Goal: Information Seeking & Learning: Learn about a topic

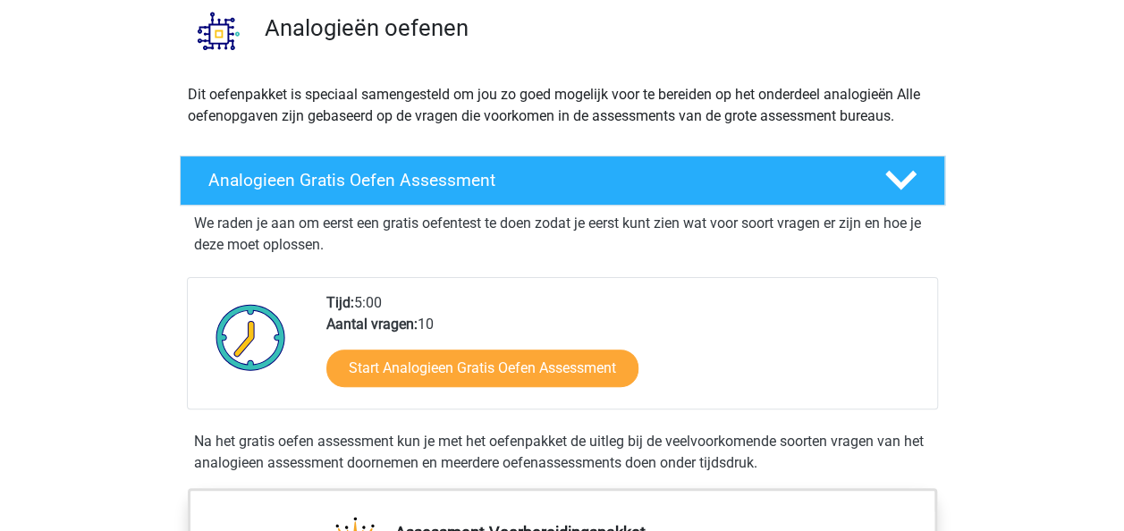
scroll to position [268, 0]
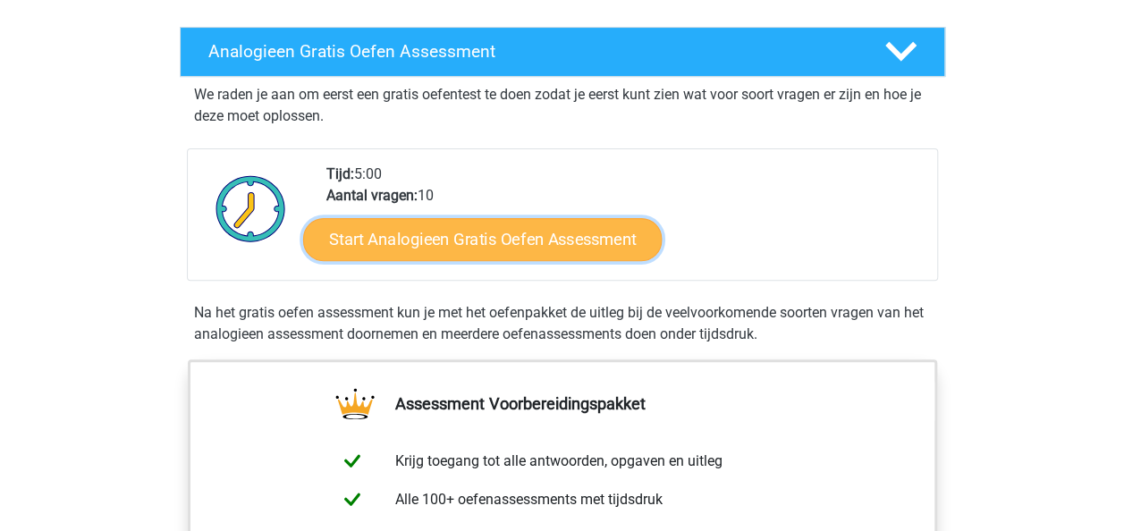
click at [535, 236] on link "Start Analogieen Gratis Oefen Assessment" at bounding box center [482, 238] width 358 height 43
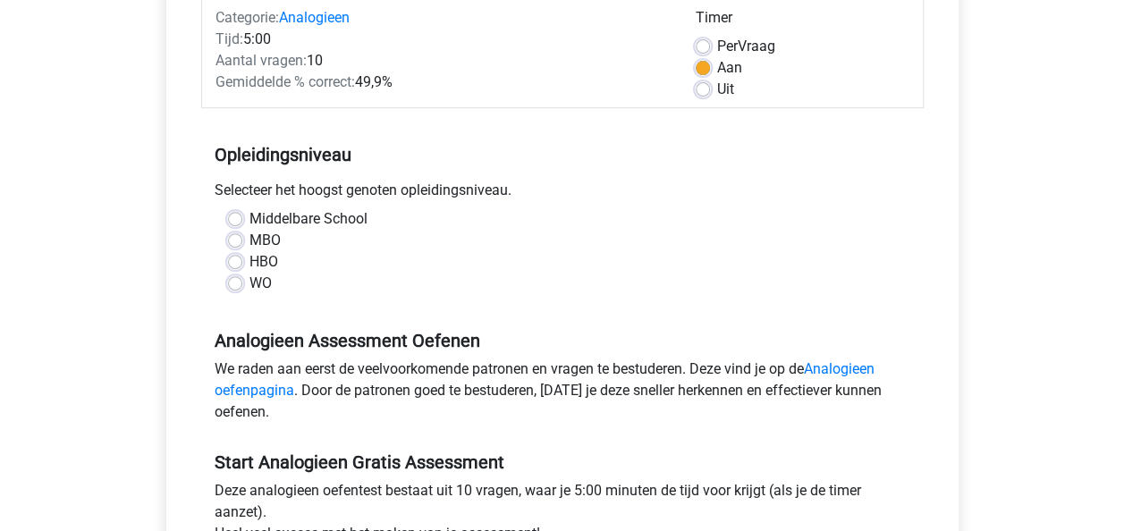
scroll to position [268, 0]
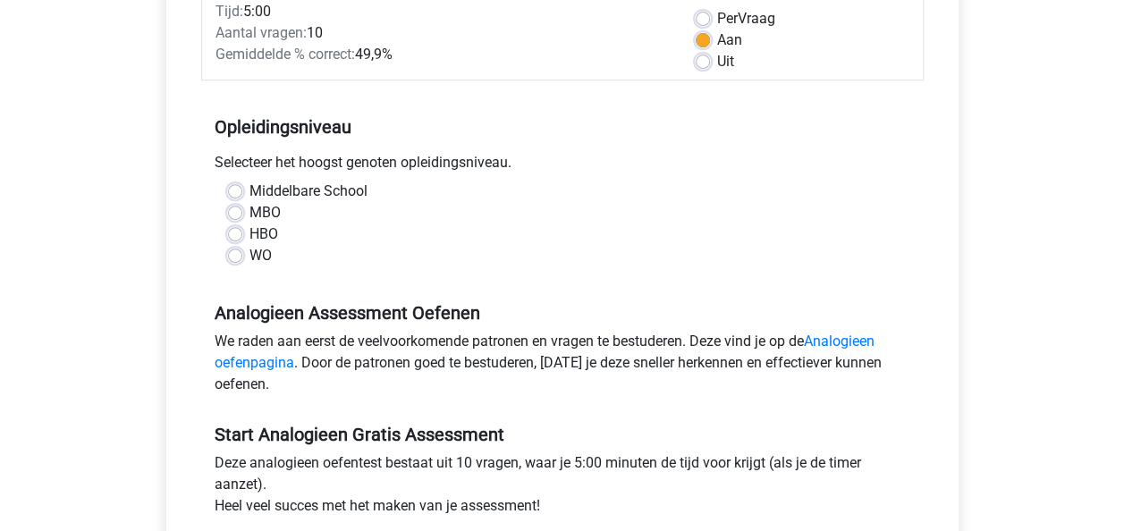
click at [249, 213] on label "MBO" at bounding box center [264, 212] width 31 height 21
click at [240, 213] on input "MBO" at bounding box center [235, 211] width 14 height 18
radio input "true"
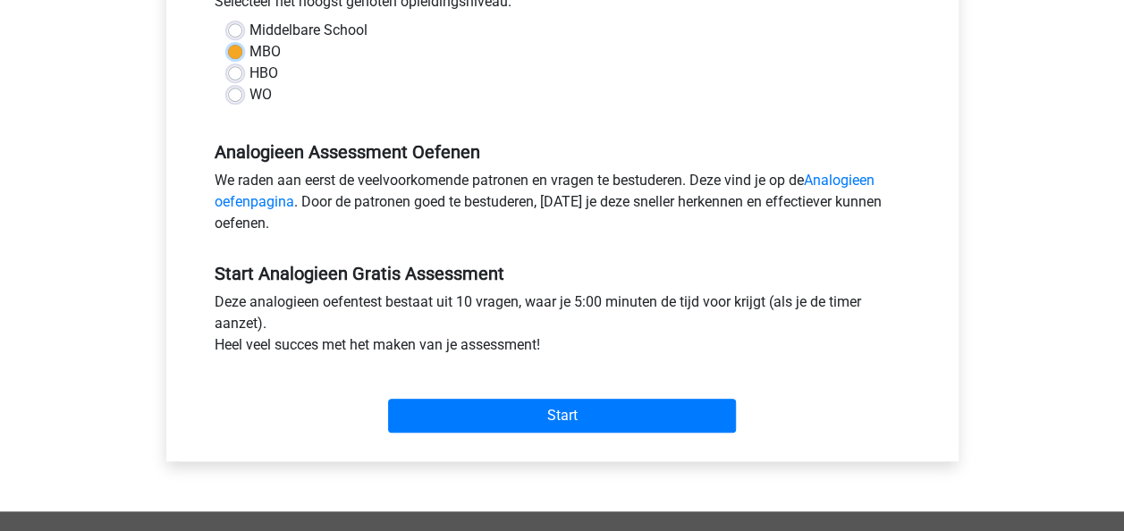
scroll to position [447, 0]
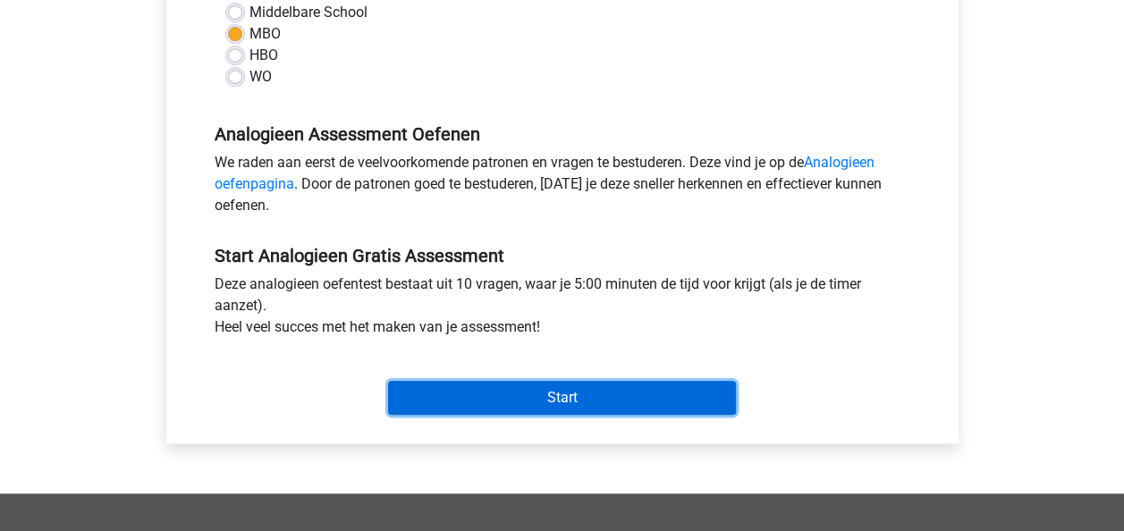
click at [576, 400] on input "Start" at bounding box center [562, 398] width 348 height 34
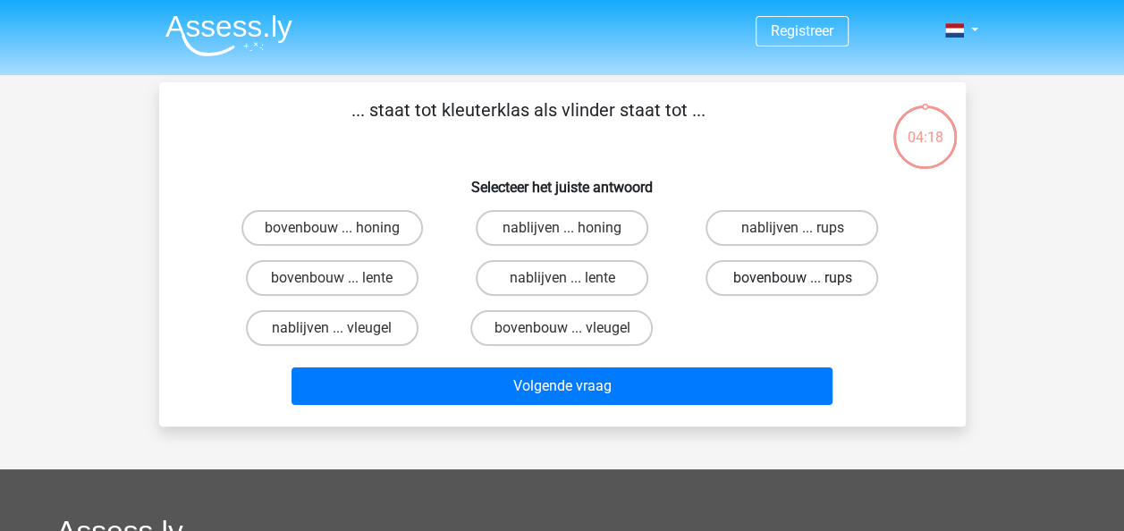
click at [800, 272] on label "bovenbouw ... rups" at bounding box center [791, 278] width 173 height 36
click at [800, 278] on input "bovenbouw ... rups" at bounding box center [798, 284] width 12 height 12
radio input "true"
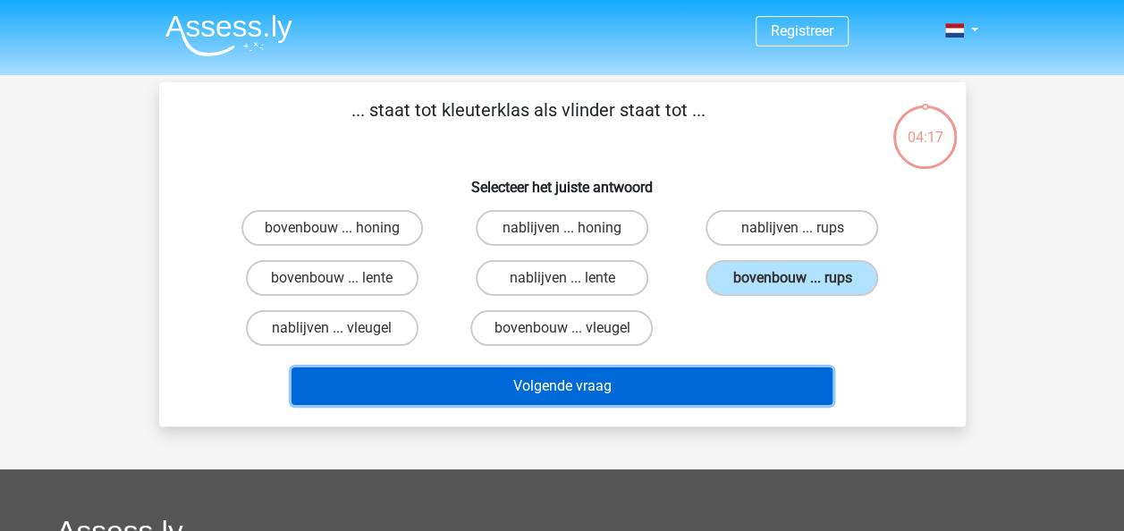
click at [688, 380] on button "Volgende vraag" at bounding box center [561, 386] width 541 height 38
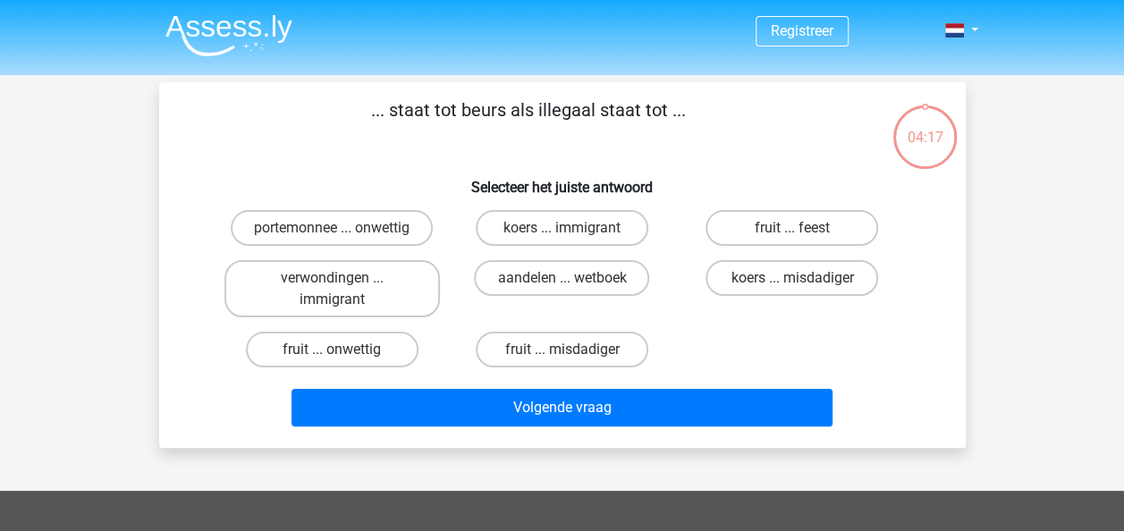
scroll to position [82, 0]
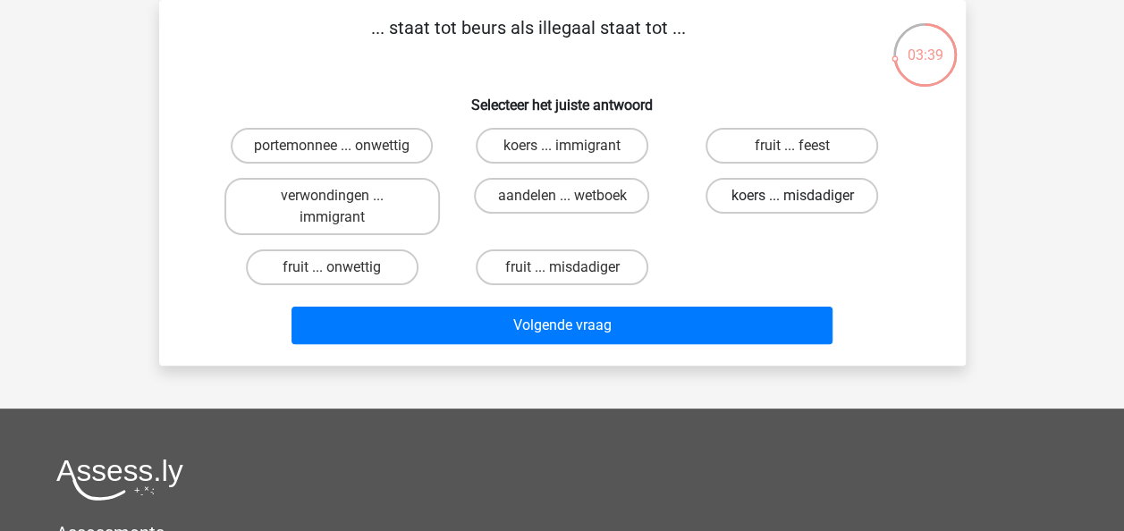
click at [779, 203] on label "koers ... misdadiger" at bounding box center [791, 196] width 173 height 36
click at [792, 203] on input "koers ... misdadiger" at bounding box center [798, 202] width 12 height 12
radio input "true"
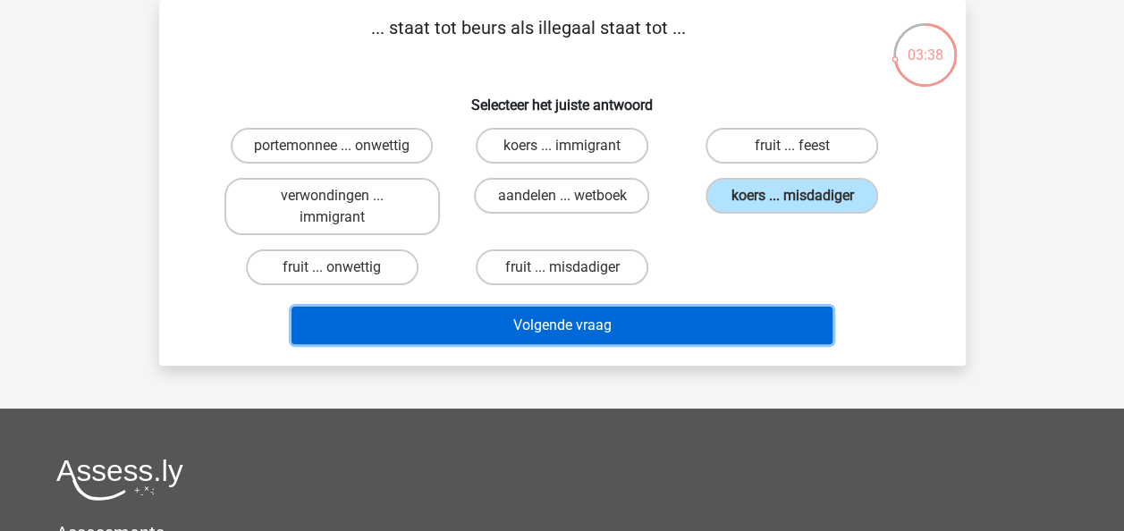
click at [573, 324] on button "Volgende vraag" at bounding box center [561, 326] width 541 height 38
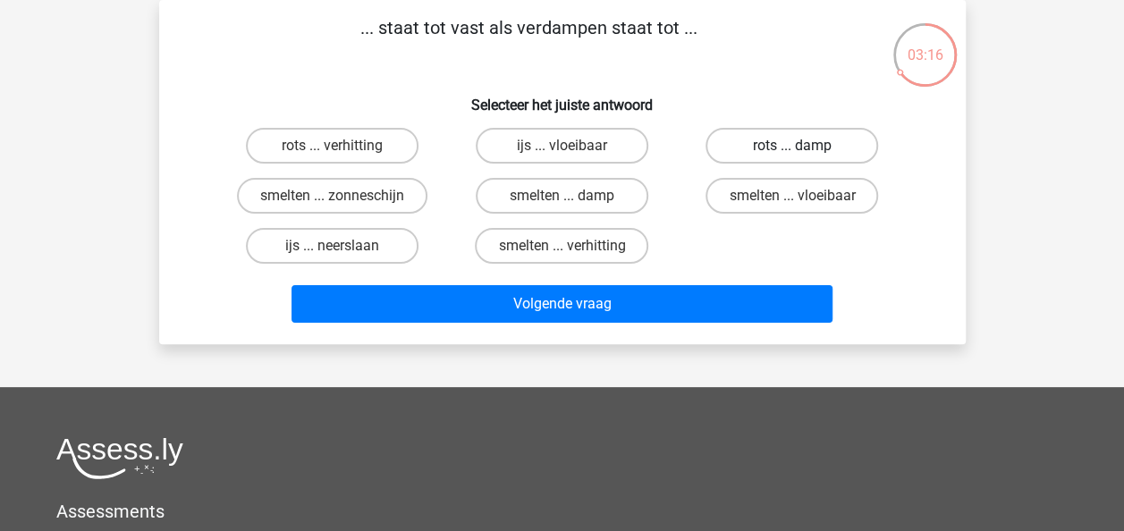
click at [754, 150] on label "rots ... damp" at bounding box center [791, 146] width 173 height 36
click at [792, 150] on input "rots ... damp" at bounding box center [798, 152] width 12 height 12
radio input "true"
click at [617, 238] on label "smelten ... verhitting" at bounding box center [561, 246] width 173 height 36
click at [573, 246] on input "smelten ... verhitting" at bounding box center [567, 252] width 12 height 12
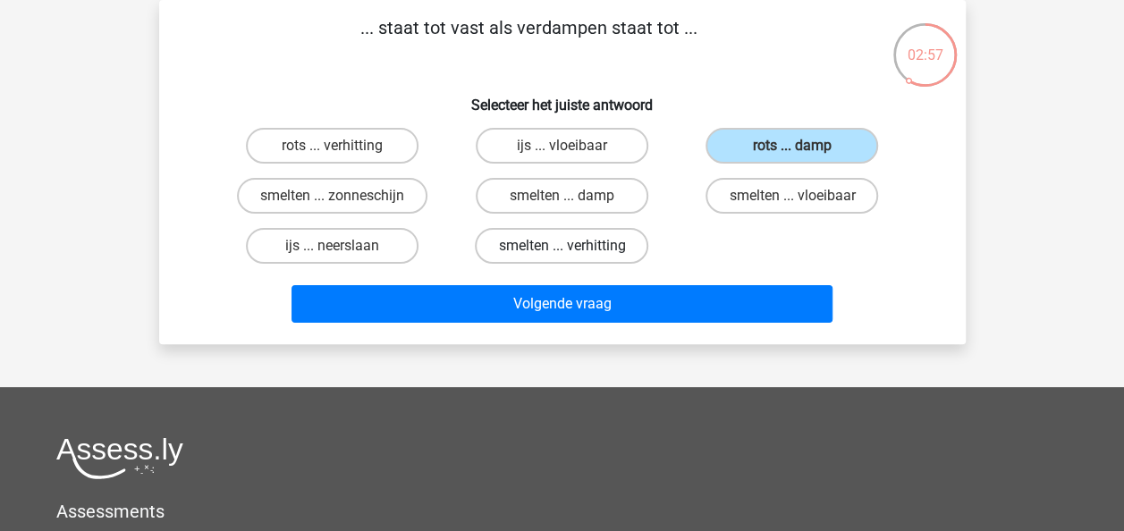
radio input "true"
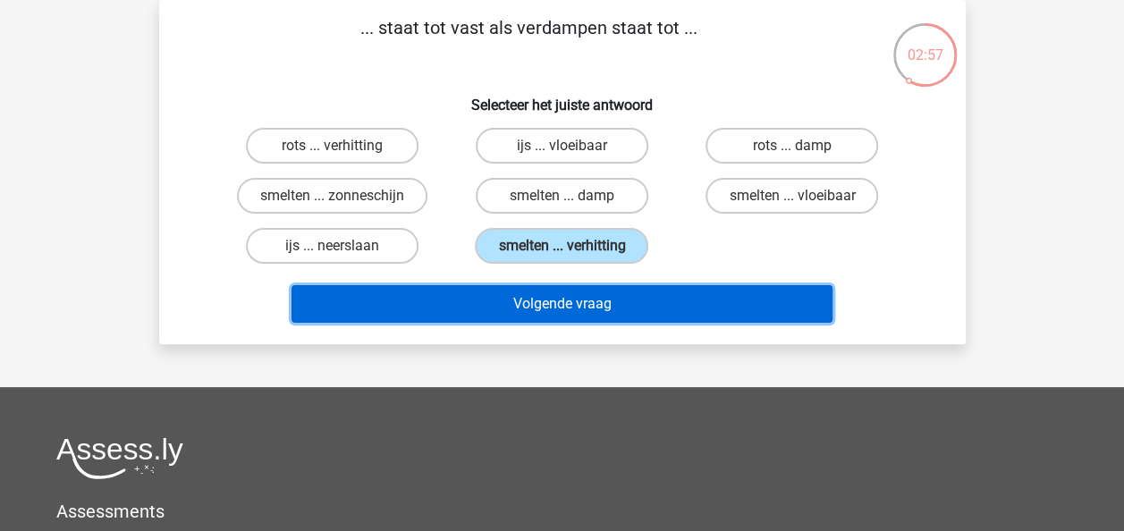
click at [610, 300] on button "Volgende vraag" at bounding box center [561, 304] width 541 height 38
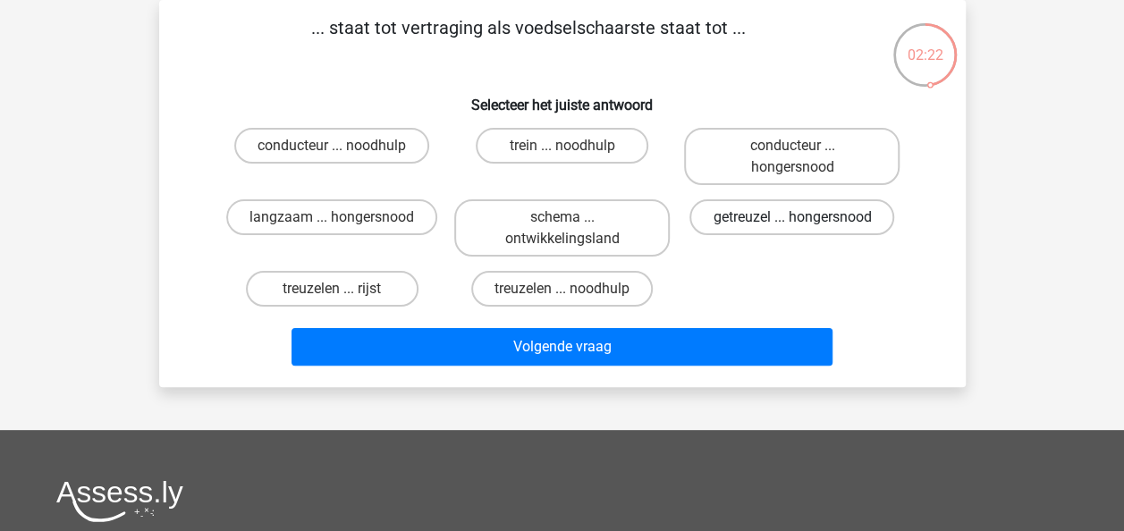
click at [756, 228] on label "getreuzel ... hongersnood" at bounding box center [791, 217] width 205 height 36
click at [792, 228] on input "getreuzel ... hongersnood" at bounding box center [798, 223] width 12 height 12
radio input "true"
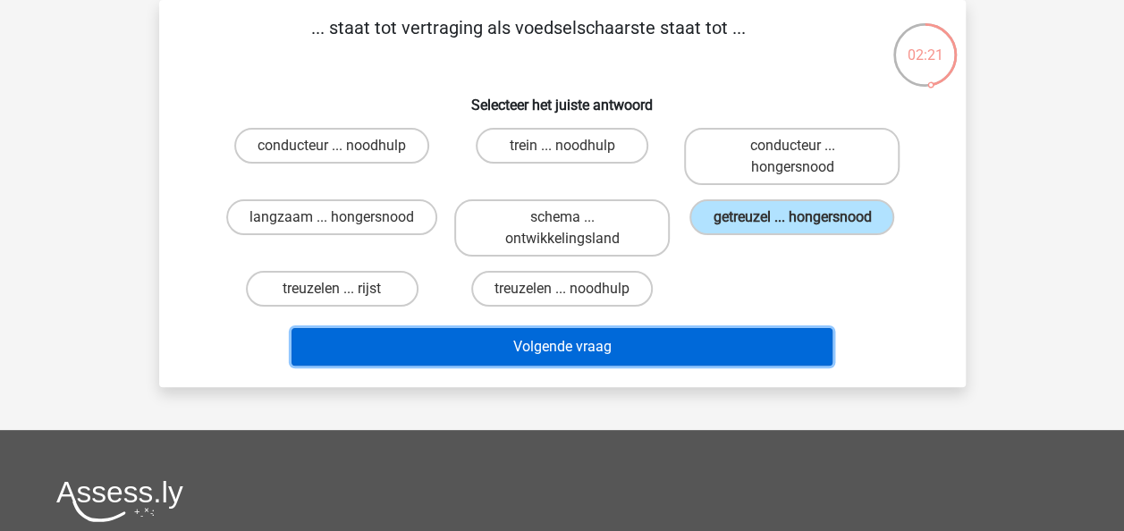
click at [660, 328] on button "Volgende vraag" at bounding box center [561, 347] width 541 height 38
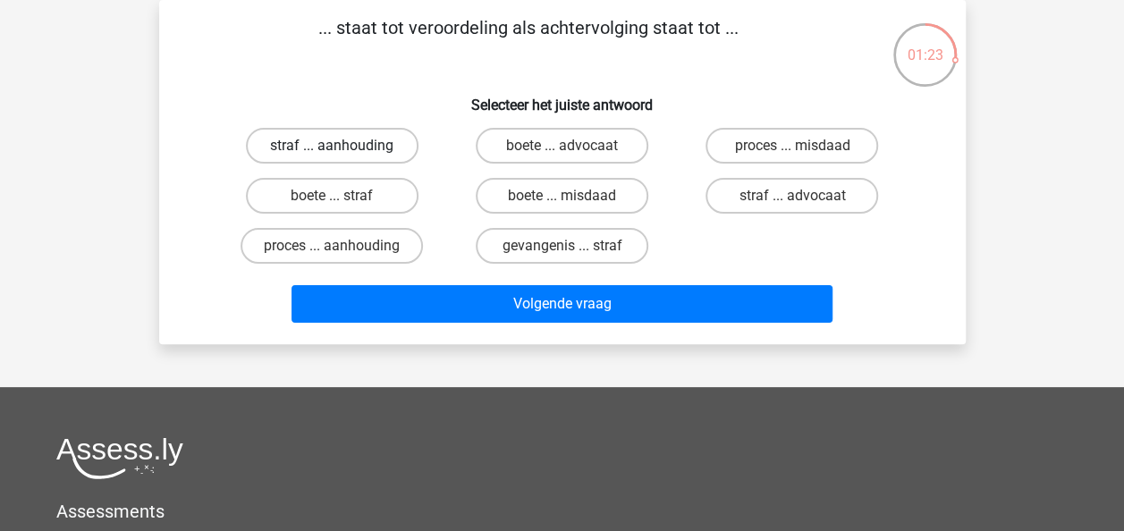
click at [350, 150] on label "straf ... aanhouding" at bounding box center [332, 146] width 173 height 36
click at [343, 150] on input "straf ... aanhouding" at bounding box center [338, 152] width 12 height 12
radio input "true"
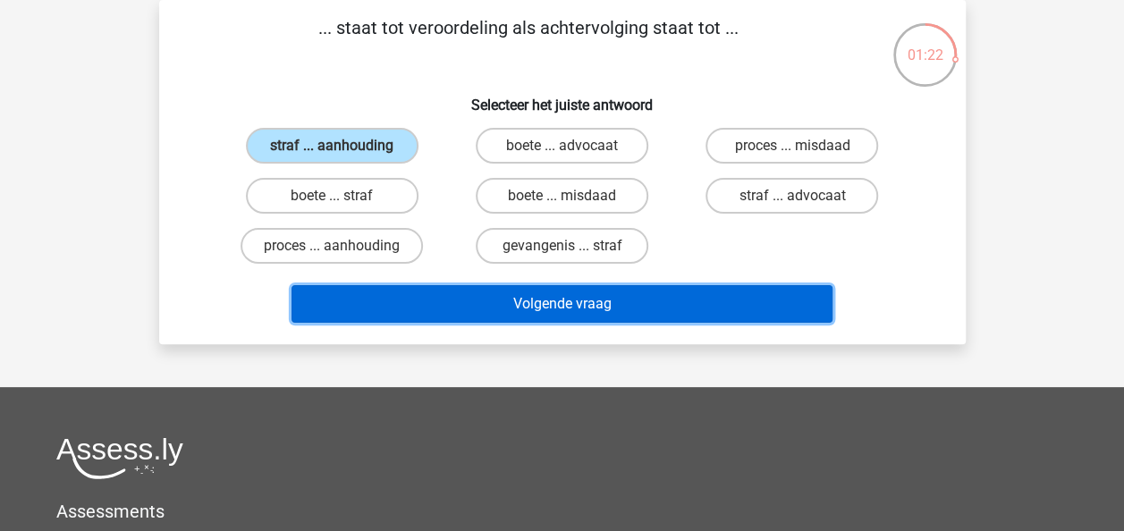
click at [561, 299] on button "Volgende vraag" at bounding box center [561, 304] width 541 height 38
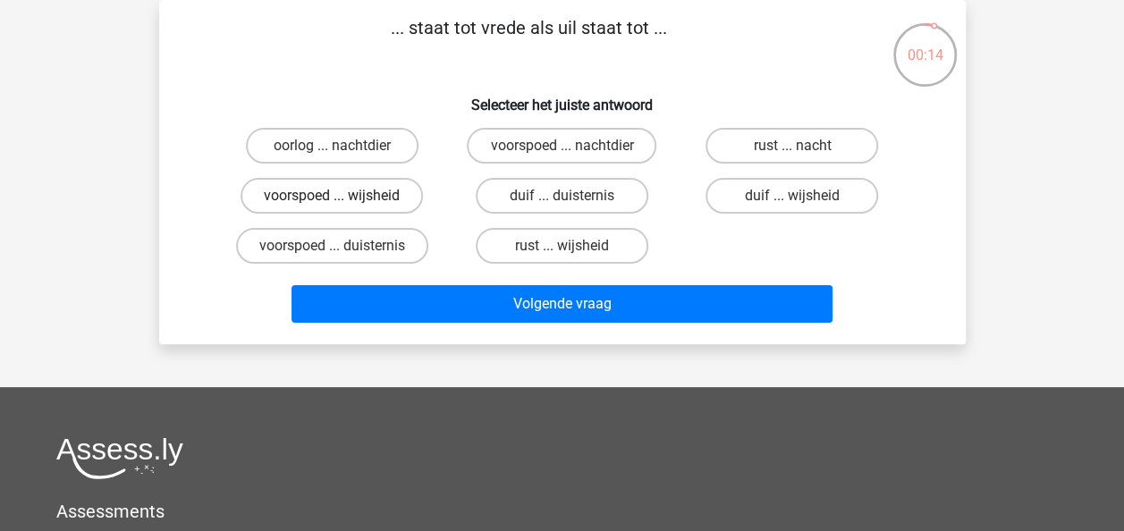
click at [365, 209] on label "voorspoed ... wijsheid" at bounding box center [331, 196] width 182 height 36
click at [343, 207] on input "voorspoed ... wijsheid" at bounding box center [338, 202] width 12 height 12
radio input "true"
click at [371, 151] on label "oorlog ... nachtdier" at bounding box center [332, 146] width 173 height 36
click at [343, 151] on input "oorlog ... nachtdier" at bounding box center [338, 152] width 12 height 12
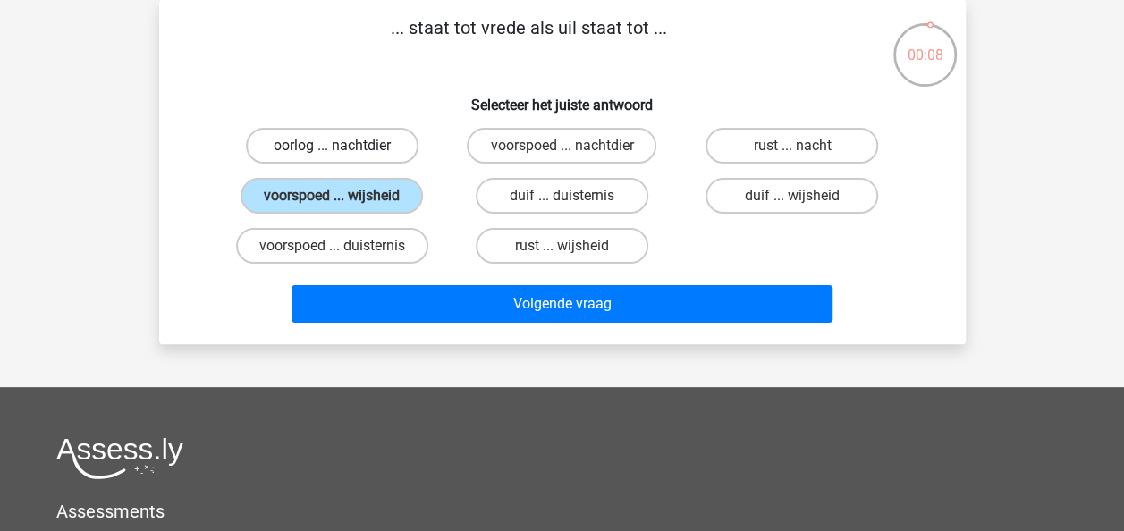
radio input "true"
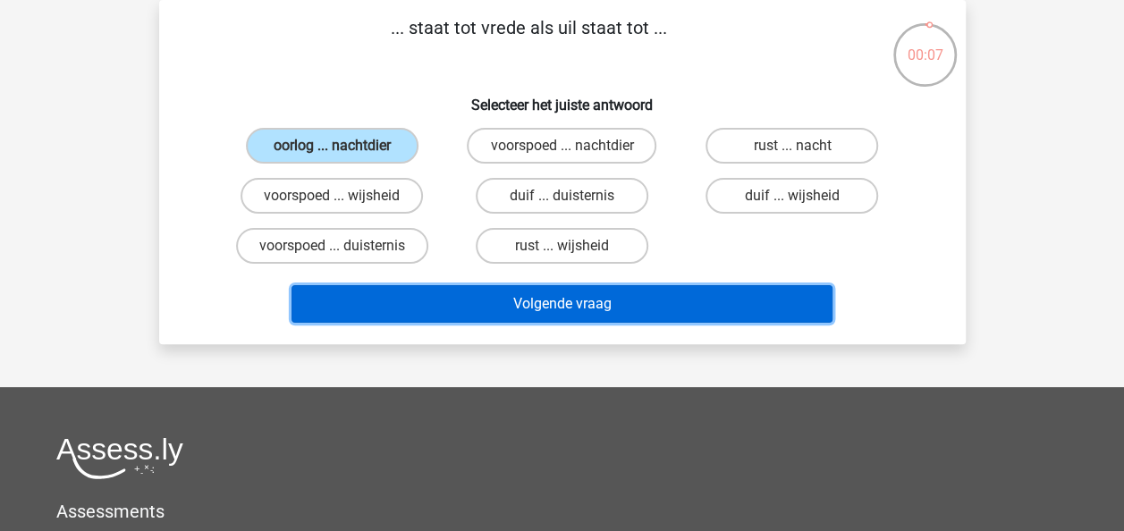
click at [529, 308] on button "Volgende vraag" at bounding box center [561, 304] width 541 height 38
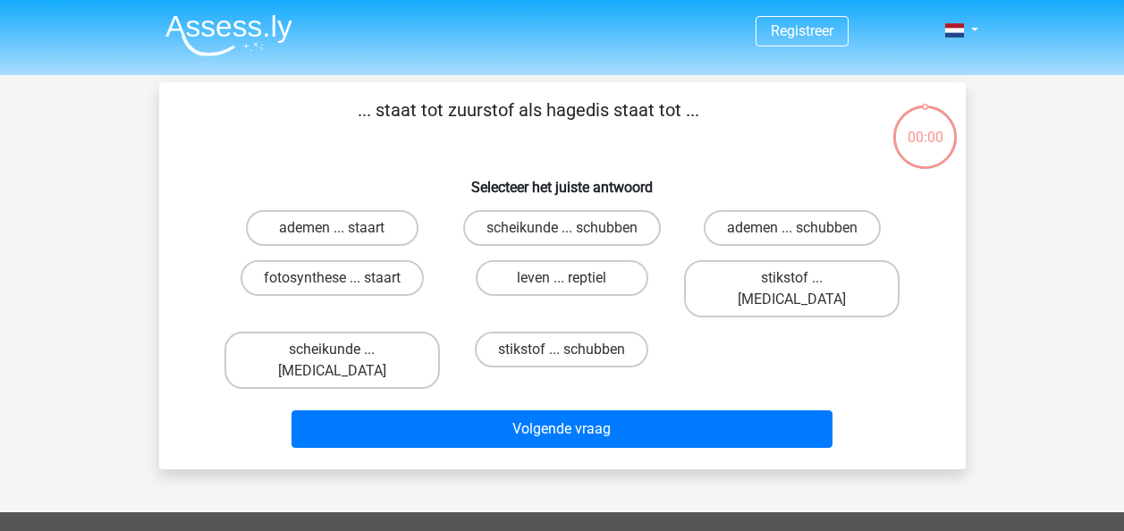
scroll to position [82, 0]
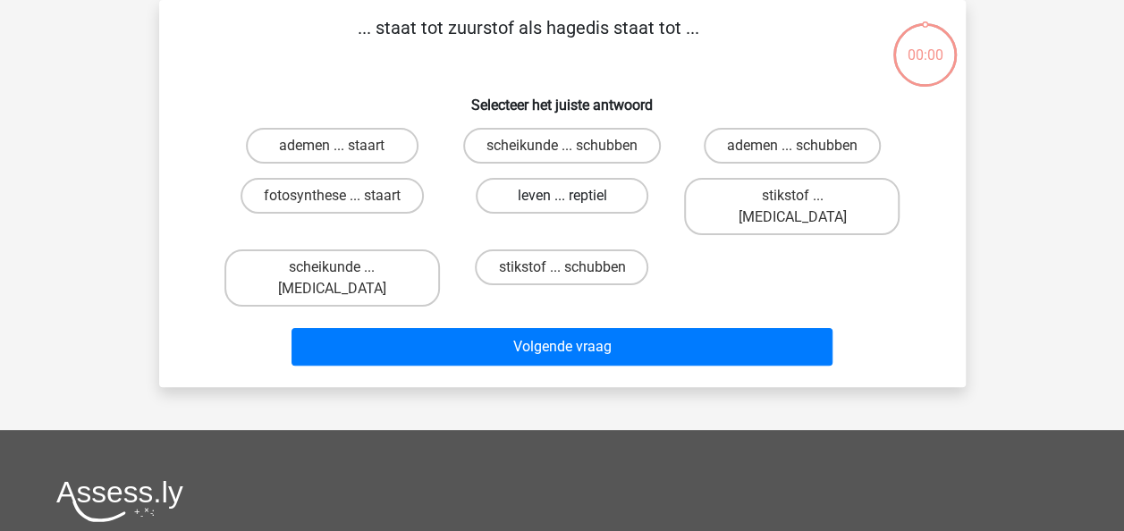
click at [540, 204] on label "leven ... reptiel" at bounding box center [562, 196] width 173 height 36
click at [561, 204] on input "leven ... reptiel" at bounding box center [567, 202] width 12 height 12
radio input "true"
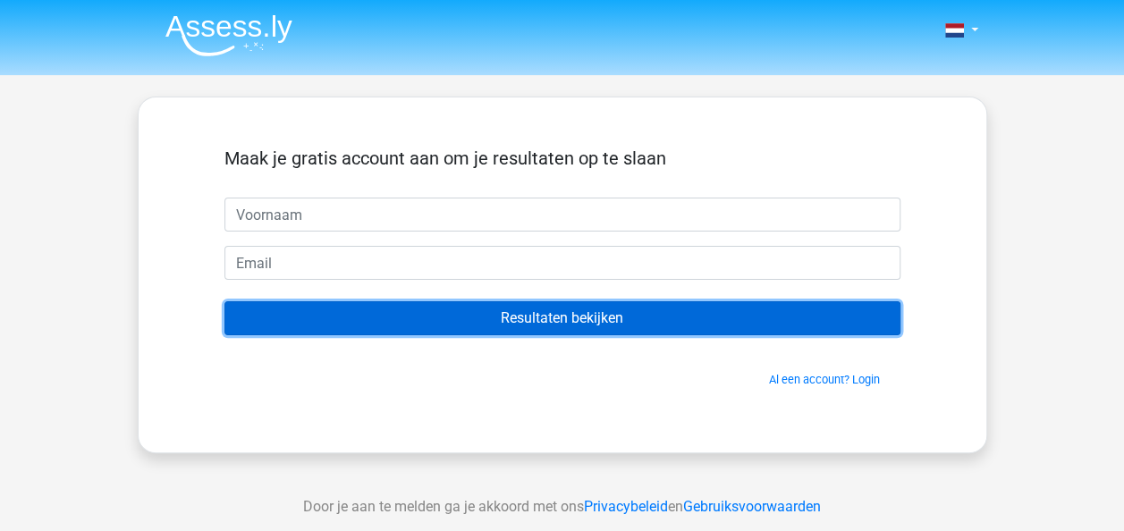
click at [568, 308] on input "Resultaten bekijken" at bounding box center [562, 318] width 676 height 34
